Goal: Information Seeking & Learning: Learn about a topic

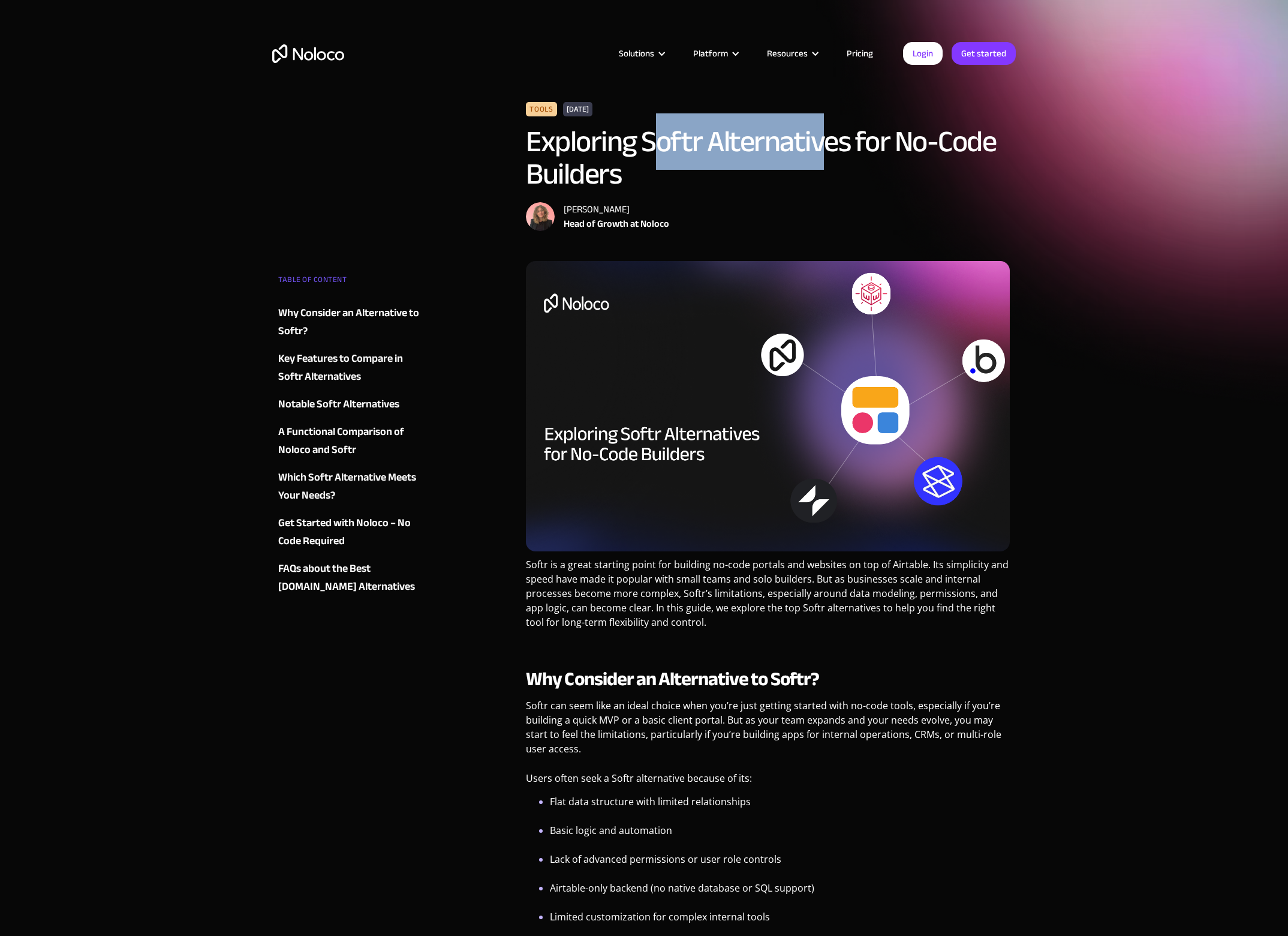
drag, startPoint x: 658, startPoint y: 147, endPoint x: 832, endPoint y: 142, distance: 174.1
click at [832, 142] on h1 "Exploring Softr Alternatives for No-Code Builders" at bounding box center [768, 157] width 484 height 65
click at [914, 140] on h1 "Exploring Softr Alternatives for No-Code Builders" at bounding box center [768, 157] width 484 height 65
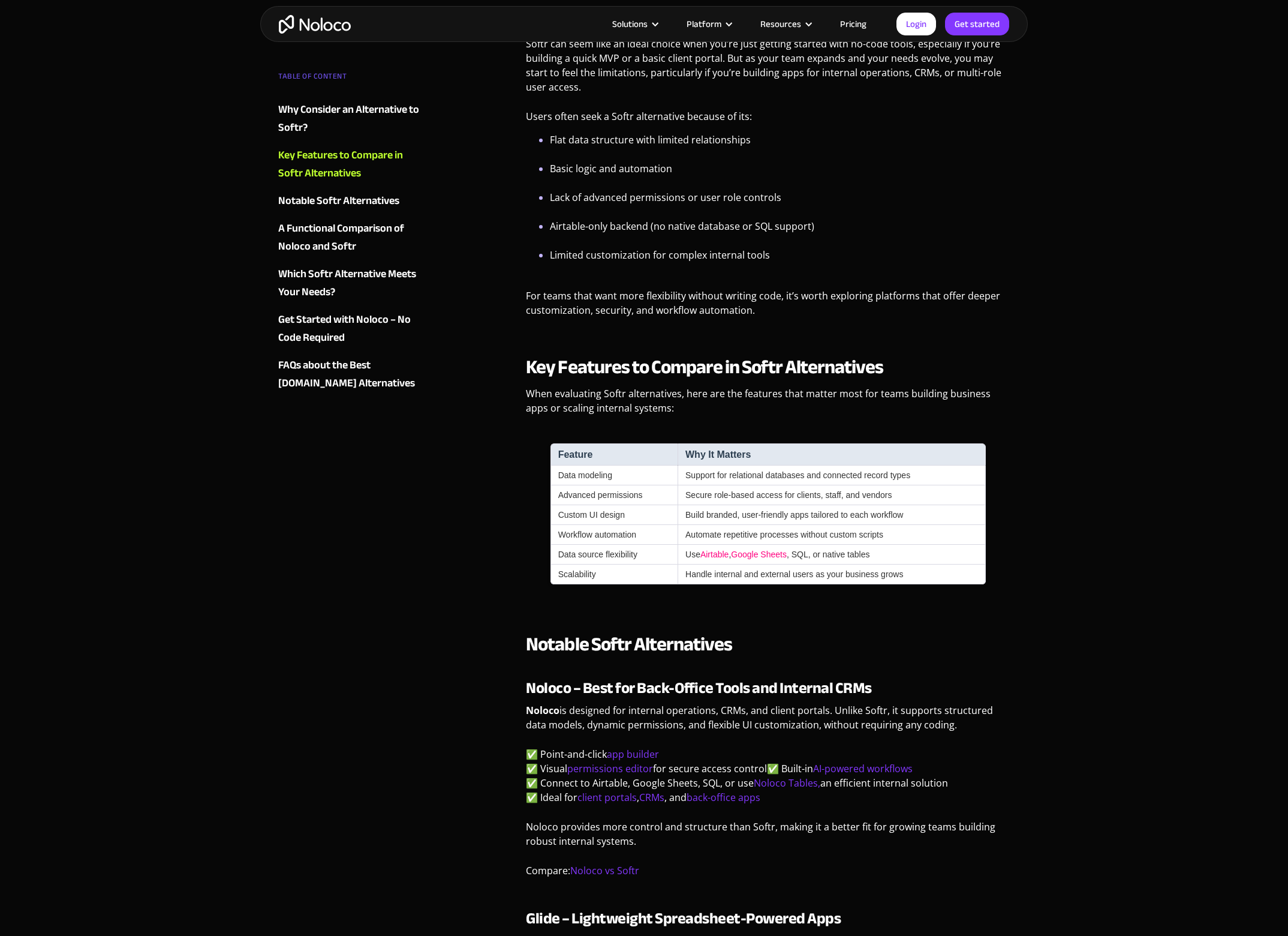
scroll to position [730, 0]
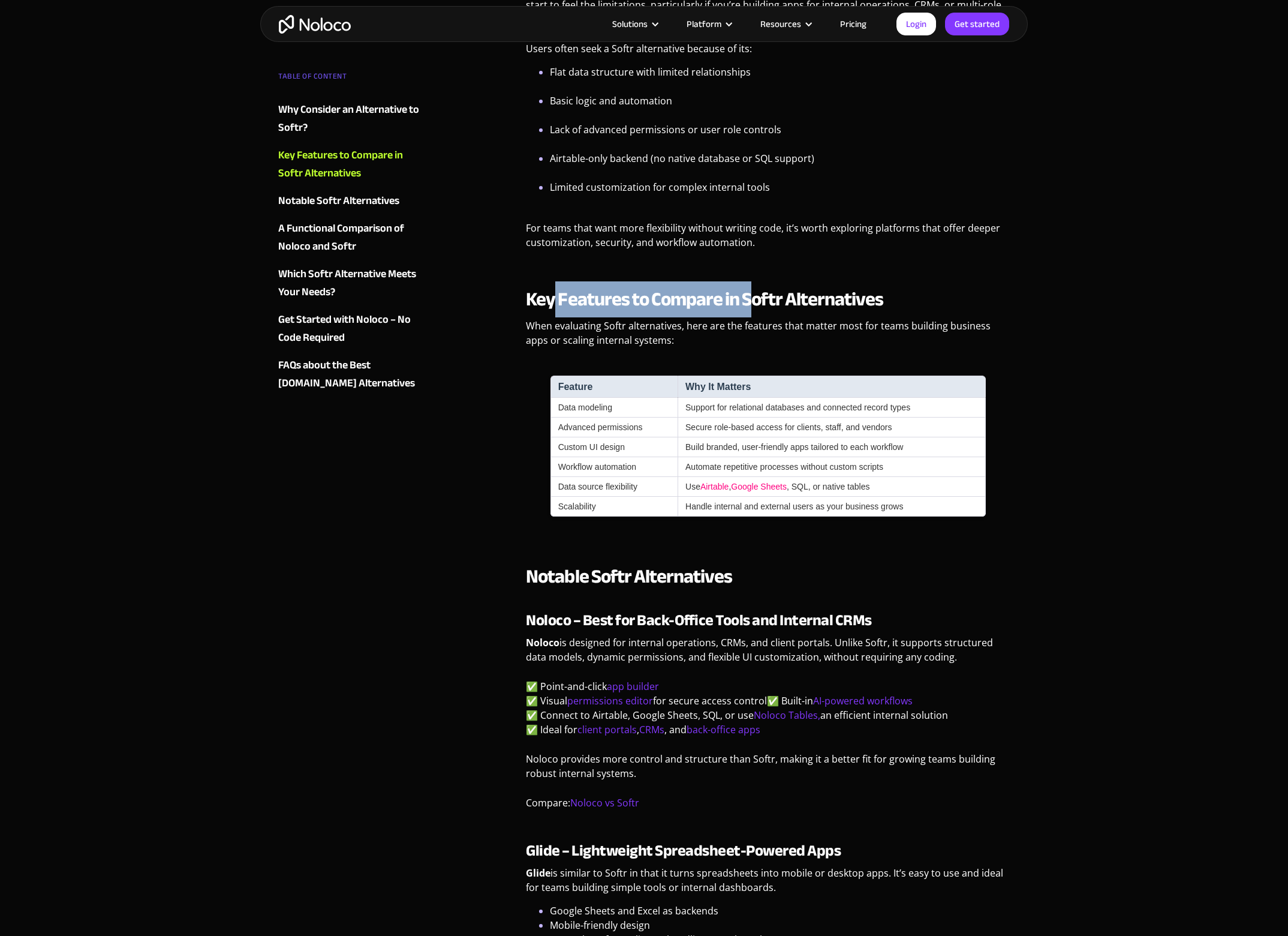
drag, startPoint x: 557, startPoint y: 307, endPoint x: 757, endPoint y: 304, distance: 200.0
click at [757, 304] on strong "Key Features to Compare in Softr Alternatives" at bounding box center [704, 299] width 358 height 36
click at [746, 309] on strong "Key Features to Compare in Softr Alternatives" at bounding box center [704, 299] width 358 height 36
drag, startPoint x: 544, startPoint y: 584, endPoint x: 628, endPoint y: 579, distance: 84.1
click at [627, 579] on strong "Notable Softr Alternatives" at bounding box center [629, 576] width 206 height 36
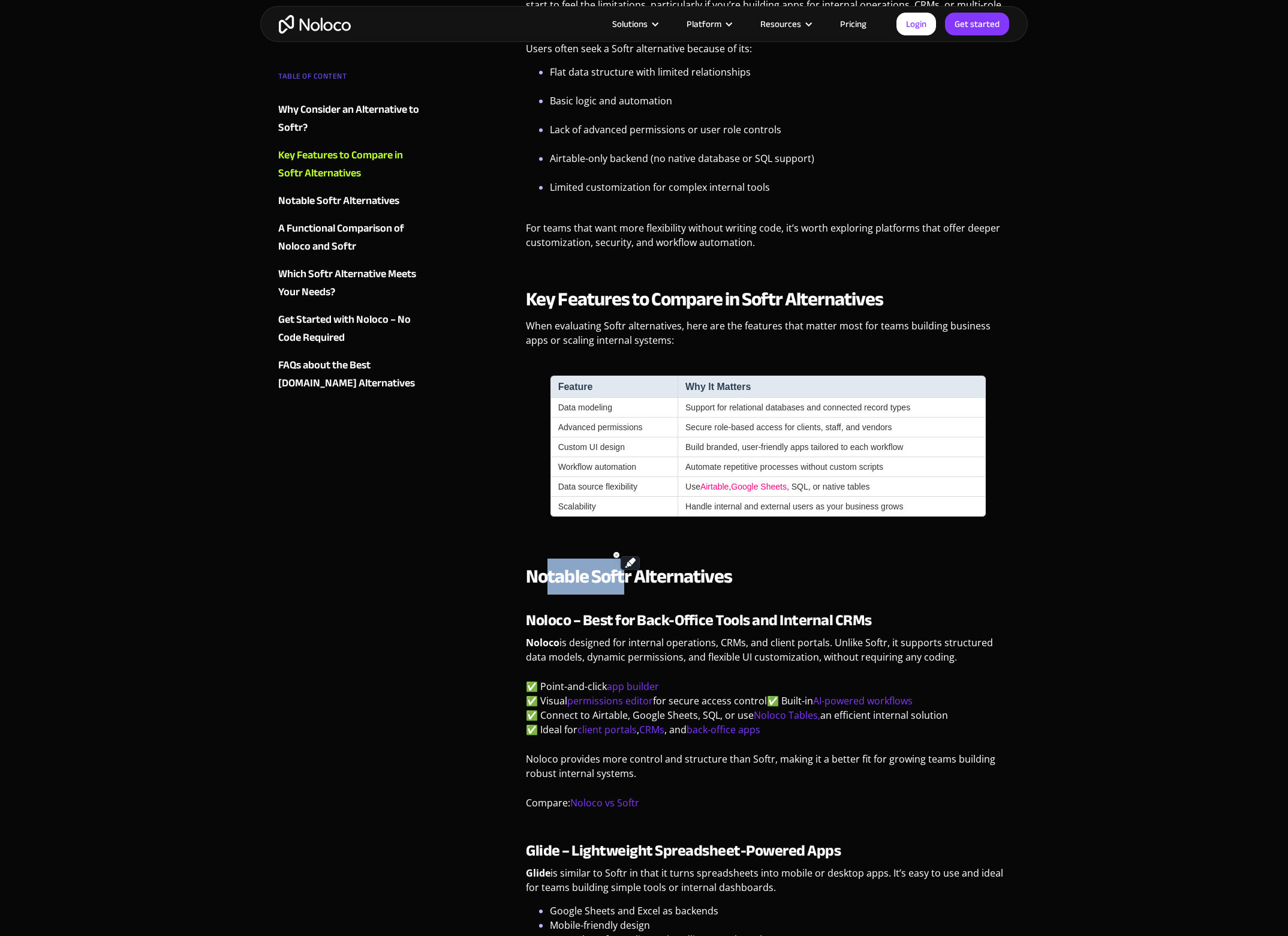
click at [557, 580] on strong "Notable Softr Alternatives" at bounding box center [629, 576] width 206 height 36
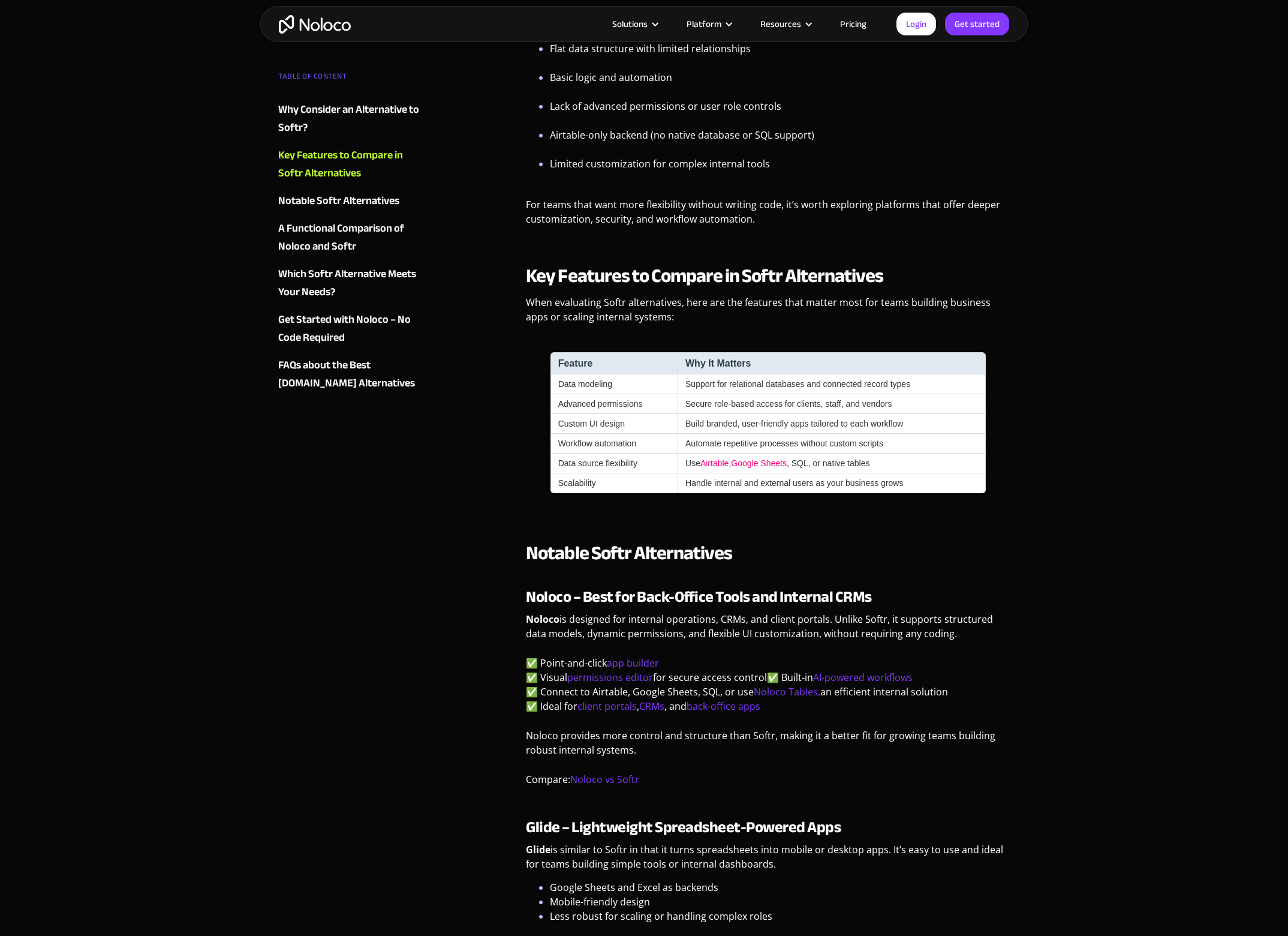
scroll to position [768, 0]
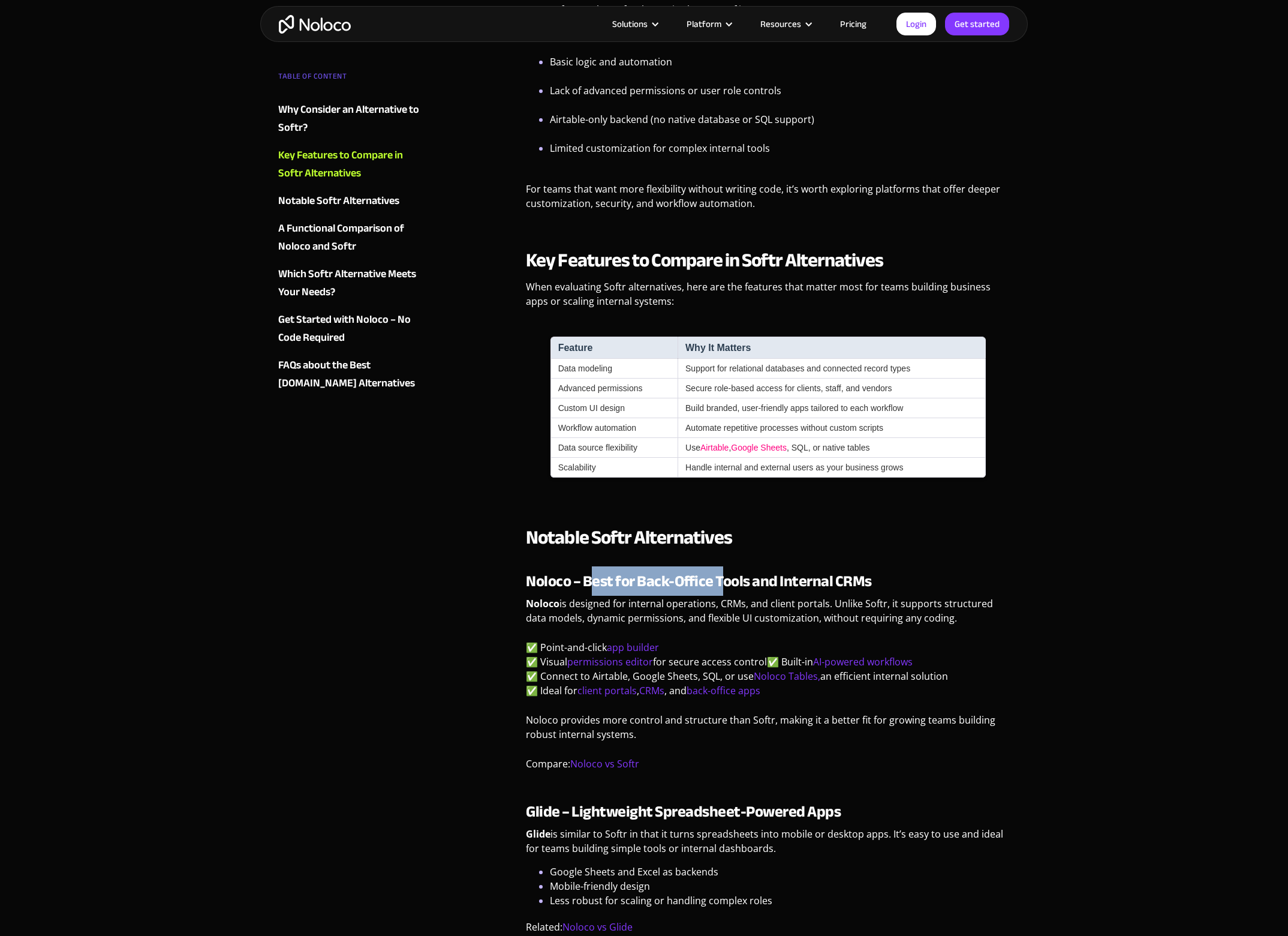
drag, startPoint x: 589, startPoint y: 583, endPoint x: 728, endPoint y: 586, distance: 139.0
click at [722, 586] on strong "Noloco – Best for Back-Office Tools and Internal CRMs" at bounding box center [699, 581] width 346 height 30
click at [779, 581] on strong "Noloco – Best for Back-Office Tools and Internal CRMs" at bounding box center [699, 581] width 346 height 30
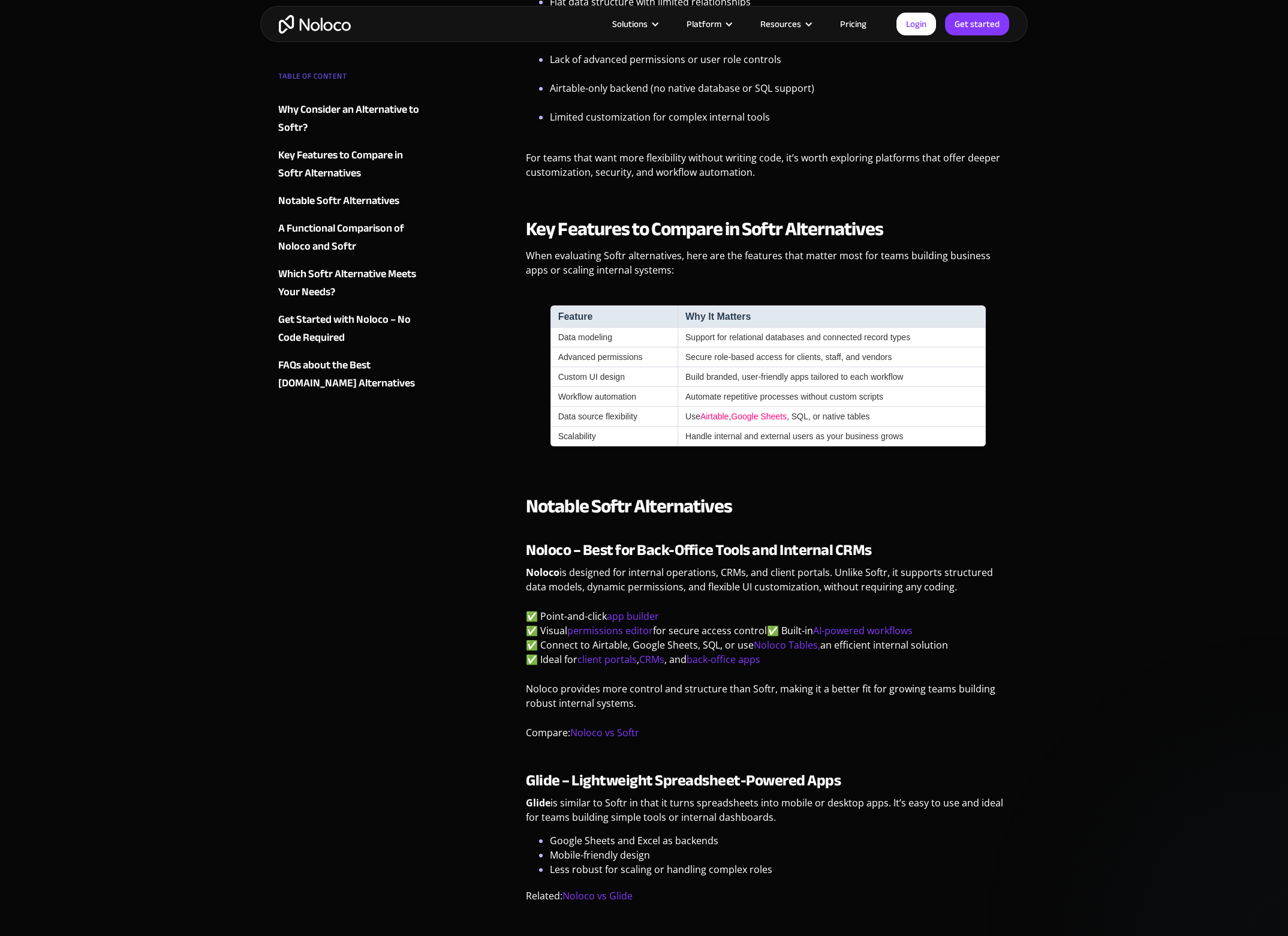
scroll to position [807, 0]
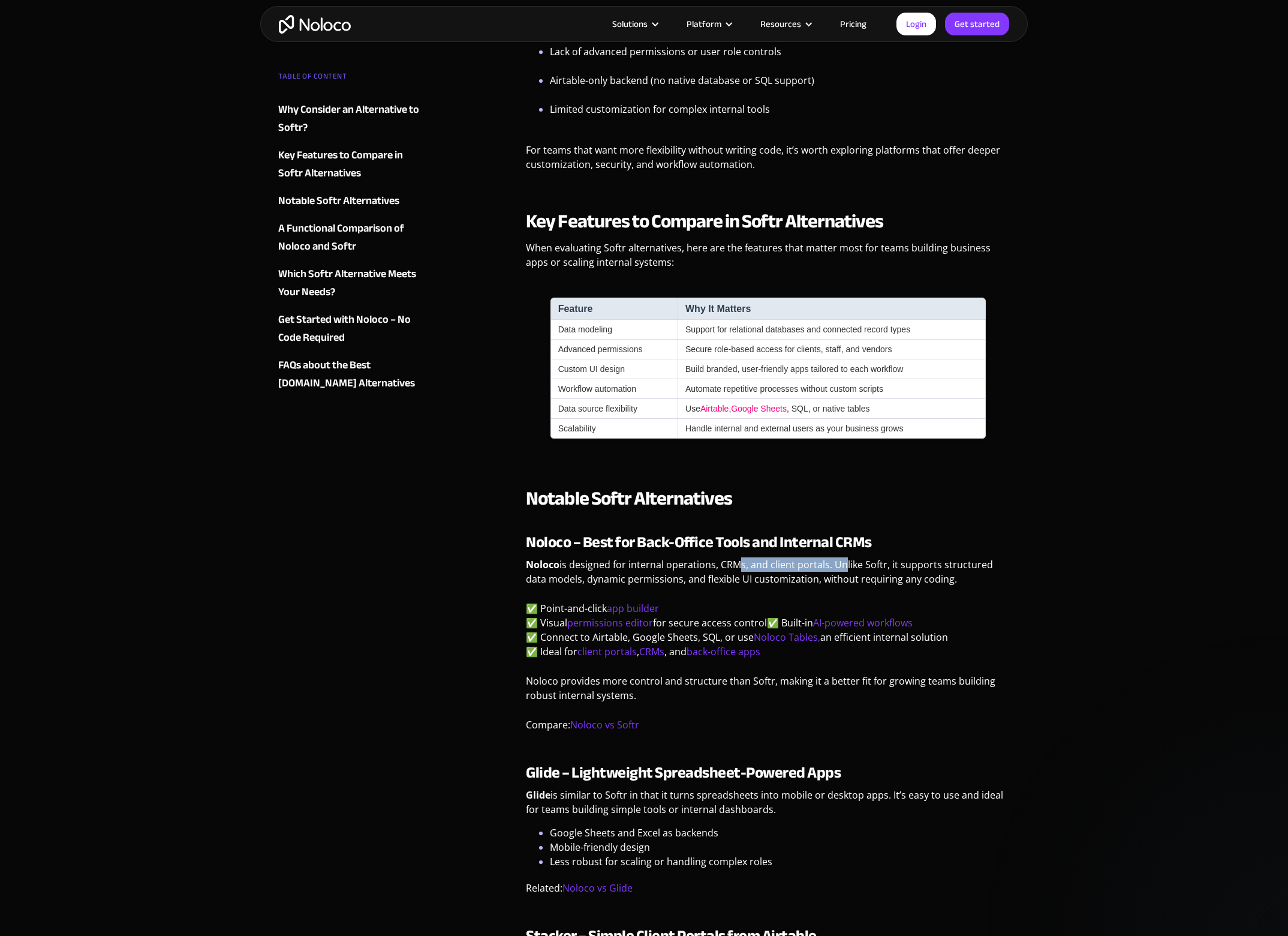
drag, startPoint x: 731, startPoint y: 564, endPoint x: 846, endPoint y: 562, distance: 115.0
click at [845, 562] on p "Noloco is designed for internal operations, CRMs, and client portals. Unlike So…" at bounding box center [768, 576] width 484 height 38
click at [846, 562] on p "Noloco is designed for internal operations, CRMs, and client portals. Unlike So…" at bounding box center [768, 576] width 484 height 38
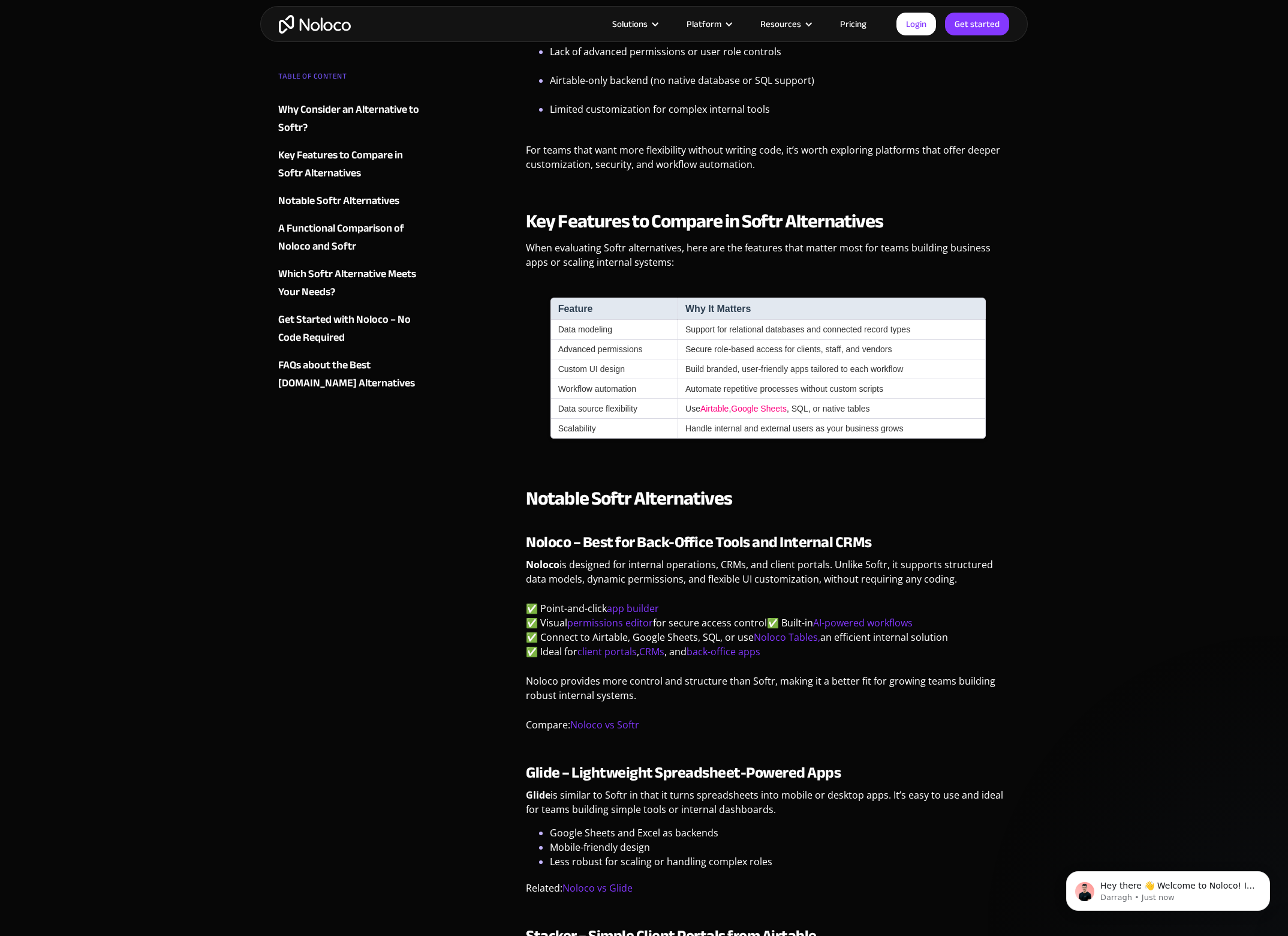
scroll to position [0, 0]
drag, startPoint x: 543, startPoint y: 581, endPoint x: 668, endPoint y: 581, distance: 125.0
click at [665, 582] on p "Noloco is designed for internal operations, CRMs, and client portals. Unlike So…" at bounding box center [768, 576] width 484 height 38
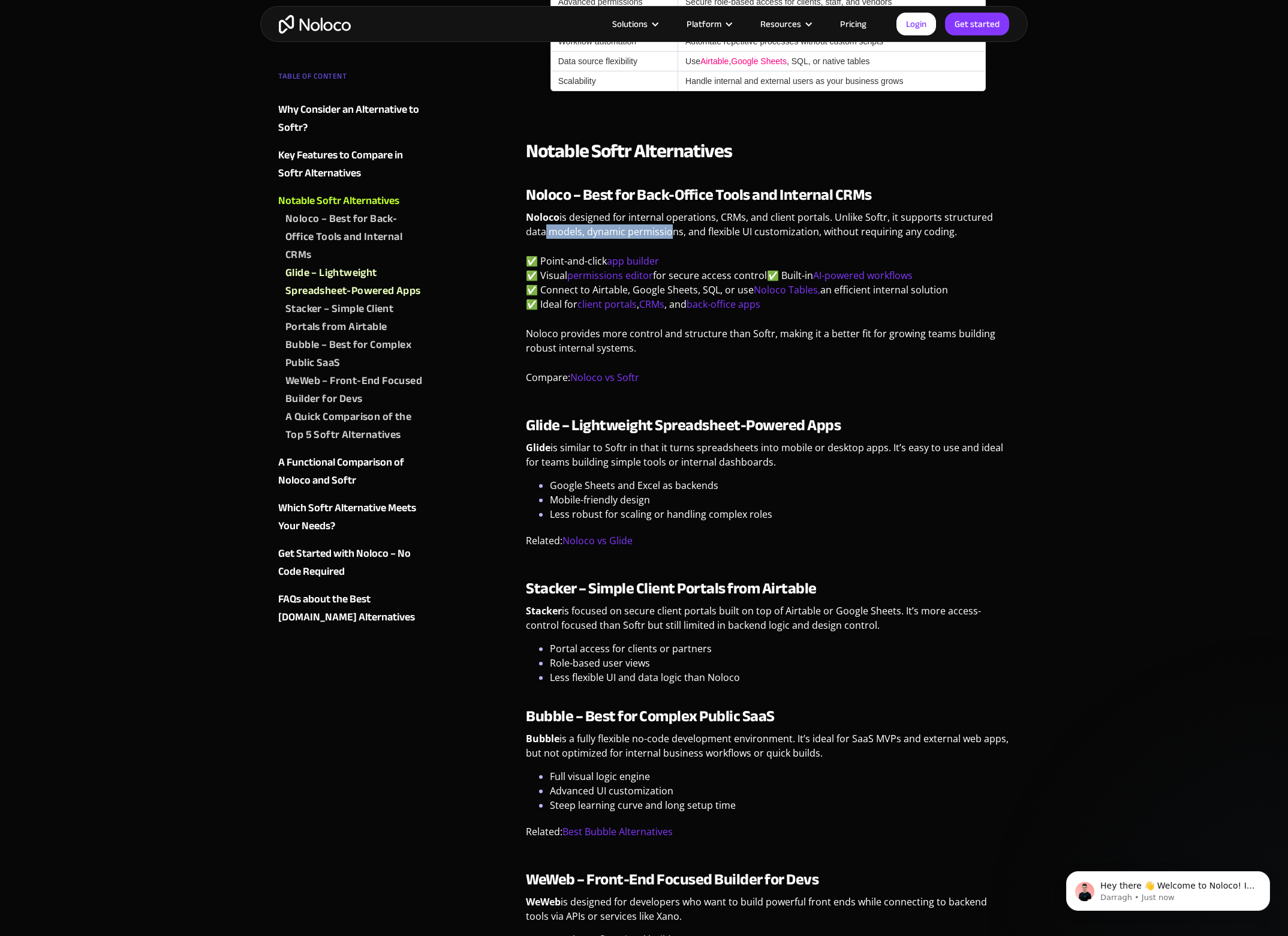
scroll to position [1170, 0]
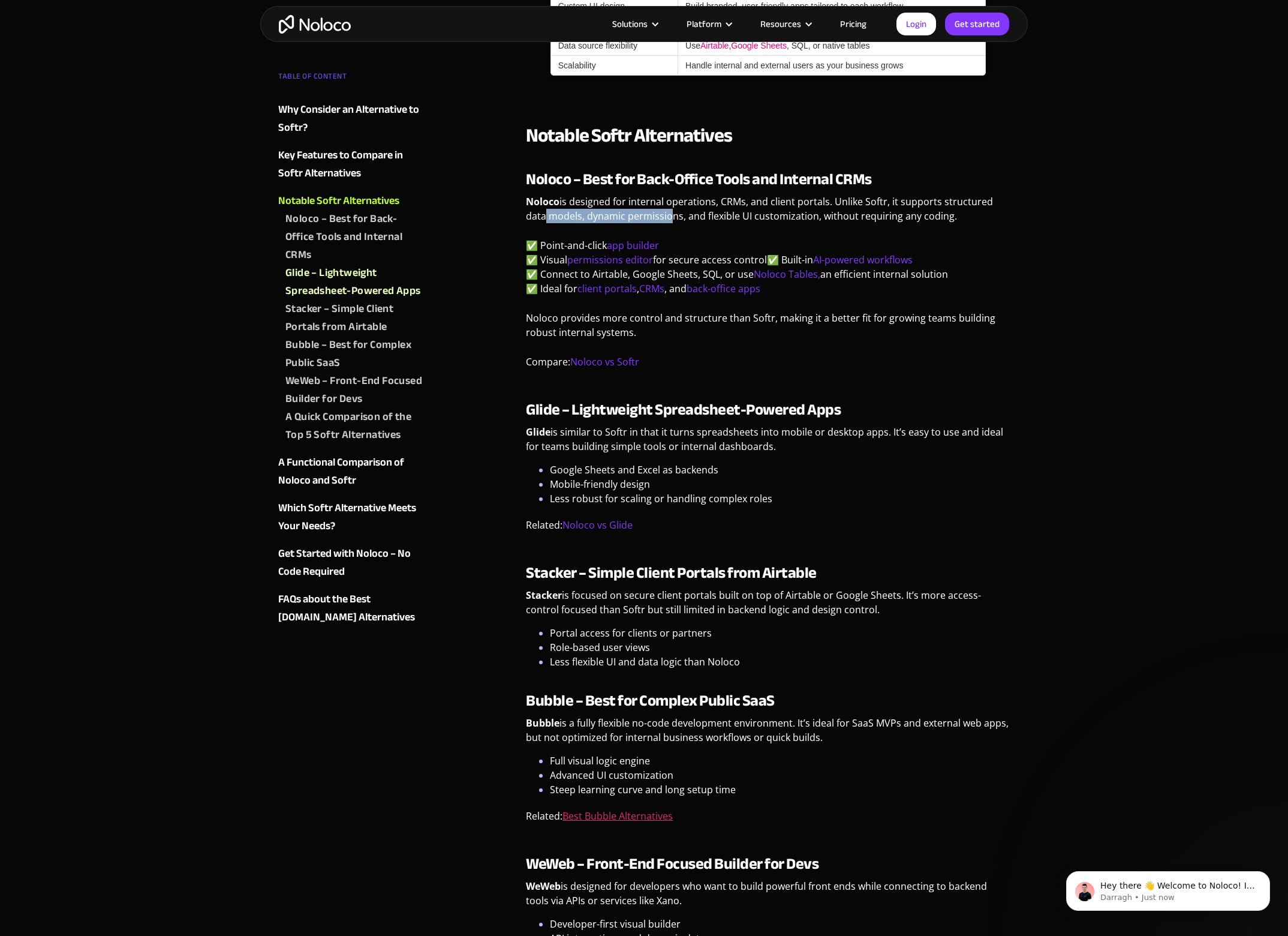
click at [623, 817] on link "Best Bubble Alternatives" at bounding box center [618, 816] width 110 height 13
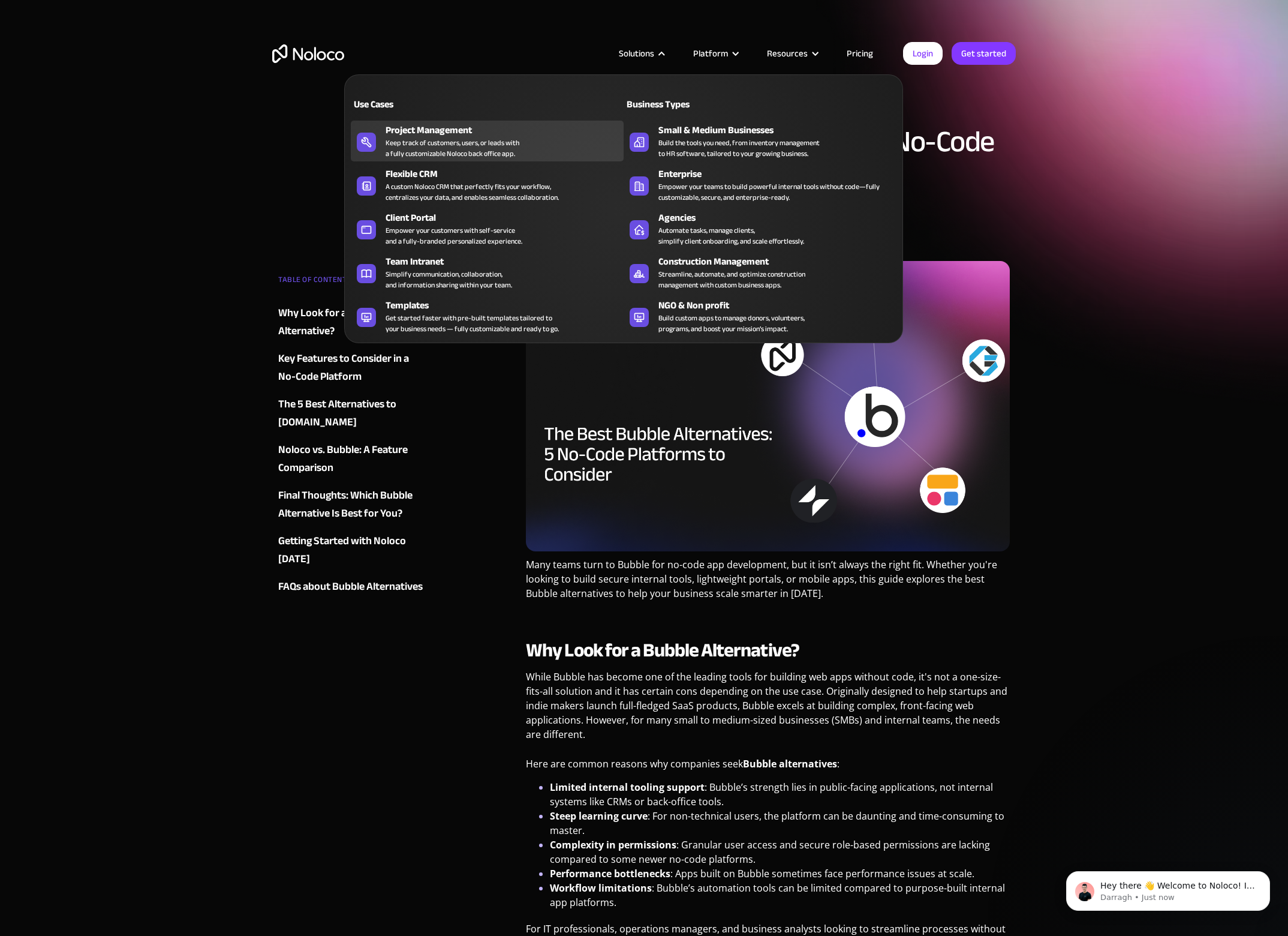
click at [446, 134] on div "Project Management" at bounding box center [507, 130] width 244 height 15
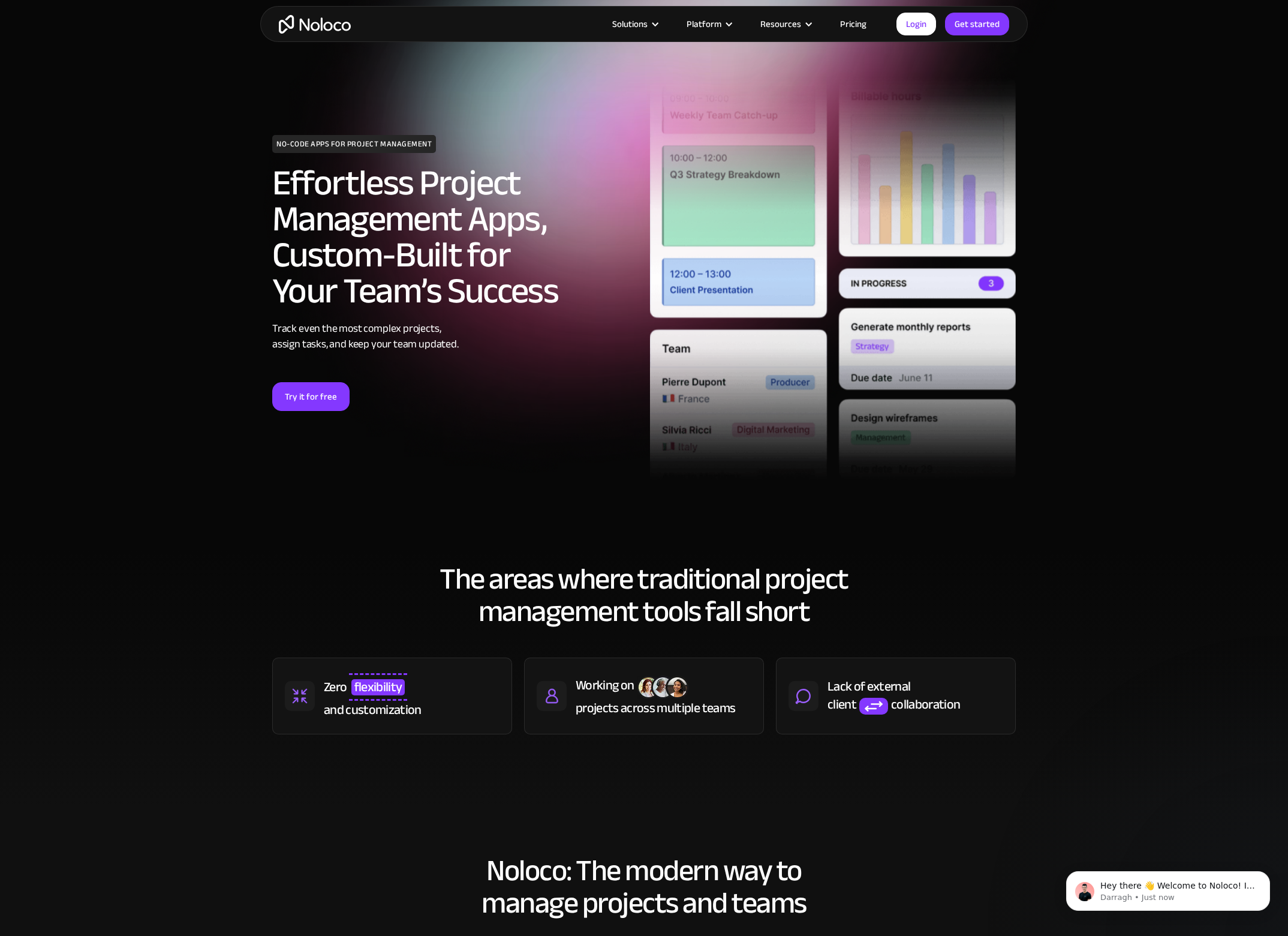
scroll to position [364, 0]
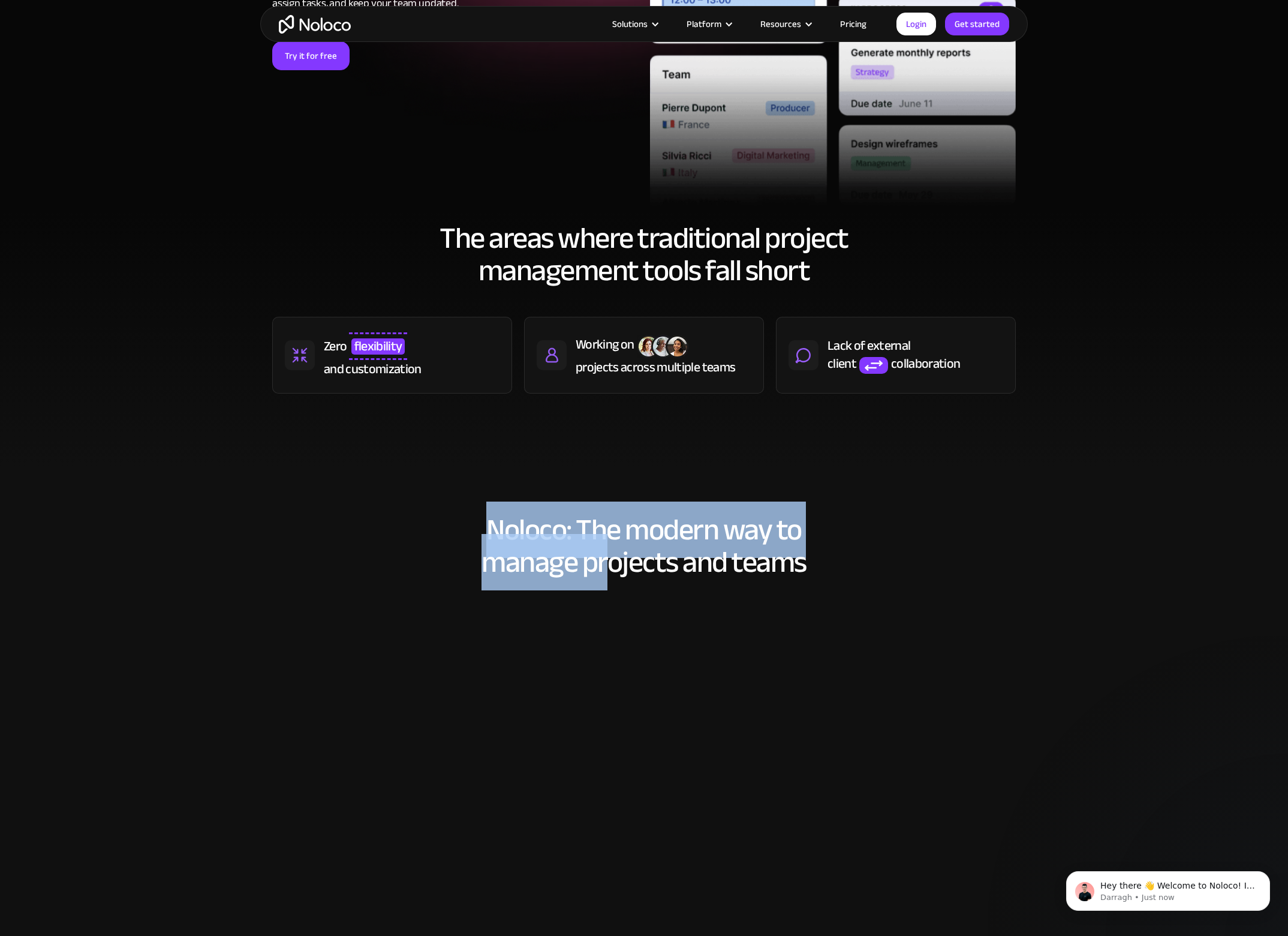
drag, startPoint x: 611, startPoint y: 534, endPoint x: 842, endPoint y: 534, distance: 231.0
click at [842, 534] on h2 "Noloco: The modern way to manage projects and teams" at bounding box center [644, 546] width 744 height 65
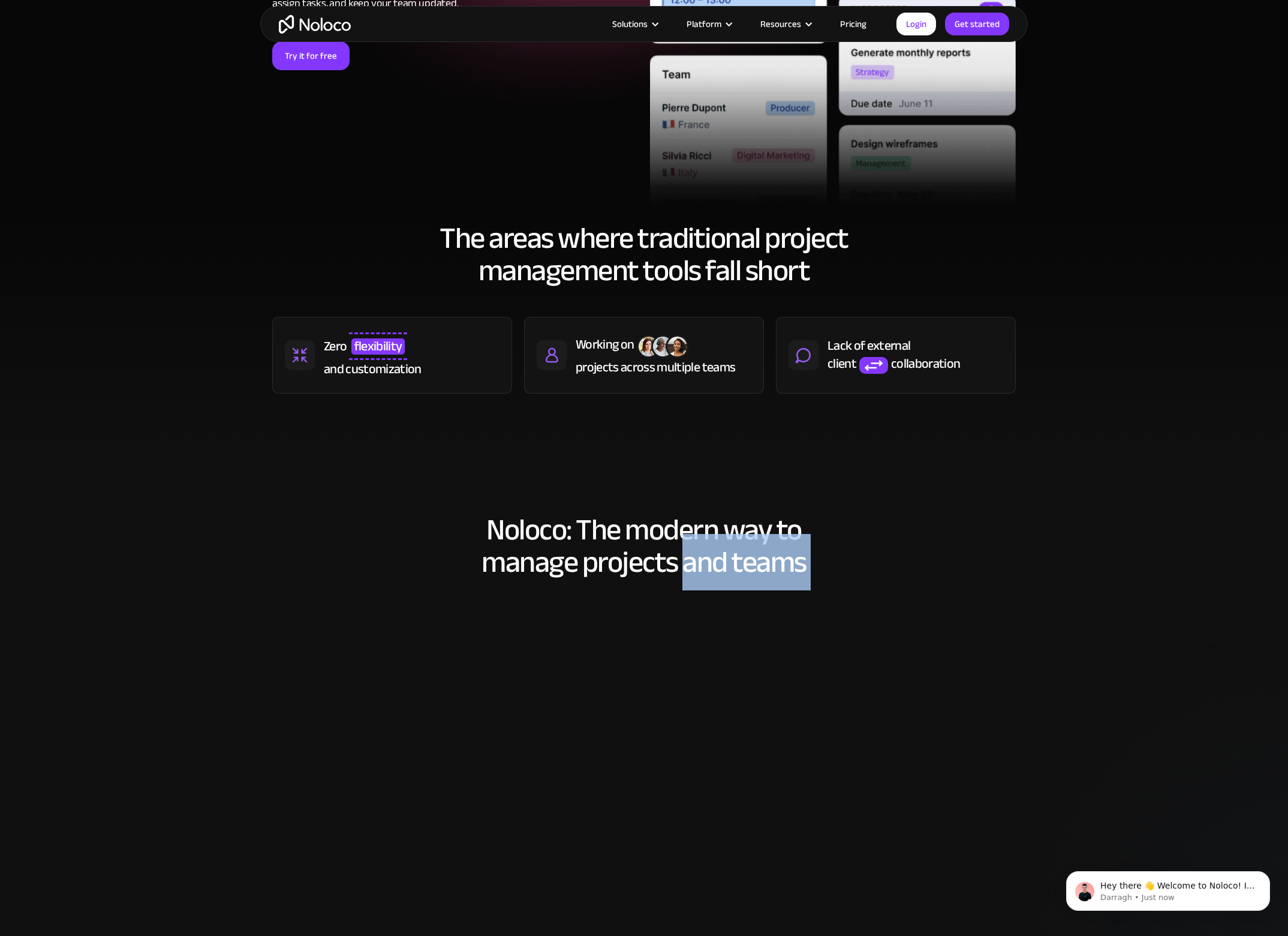
drag, startPoint x: 682, startPoint y: 589, endPoint x: 649, endPoint y: 587, distance: 33.1
click at [681, 590] on div "Noloco: The modern way to manage projects and teams Flexible workflows to match…" at bounding box center [644, 729] width 768 height 456
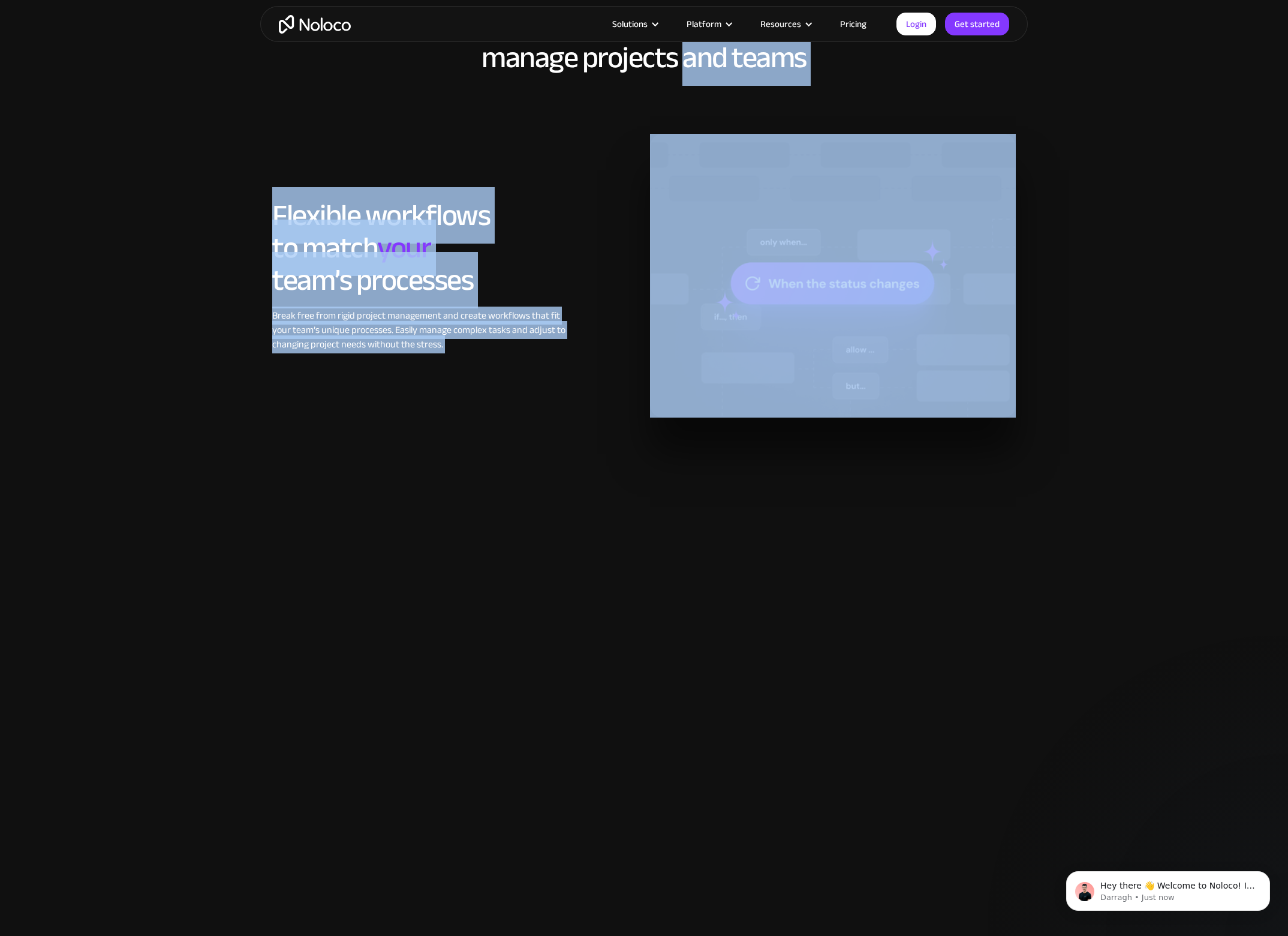
scroll to position [937, 0]
